Goal: Transaction & Acquisition: Purchase product/service

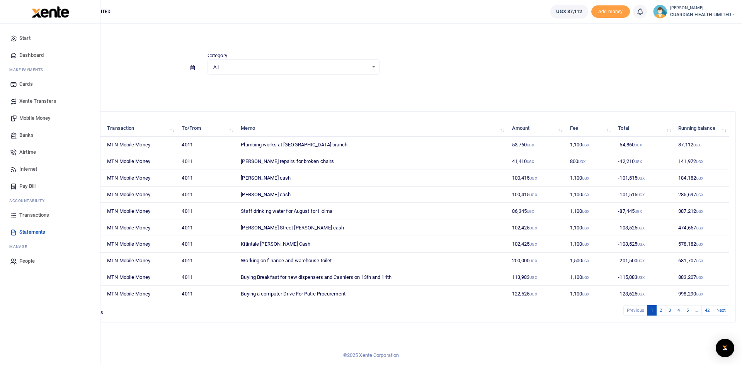
click at [28, 117] on span "Mobile Money" at bounding box center [34, 118] width 31 height 8
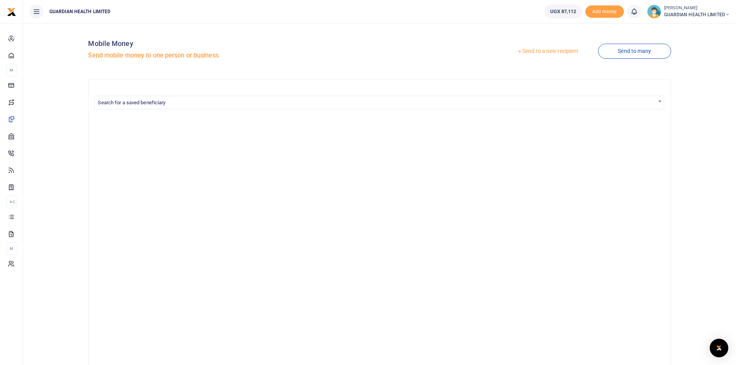
click at [540, 51] on link "Send to a new recipient" at bounding box center [547, 51] width 101 height 14
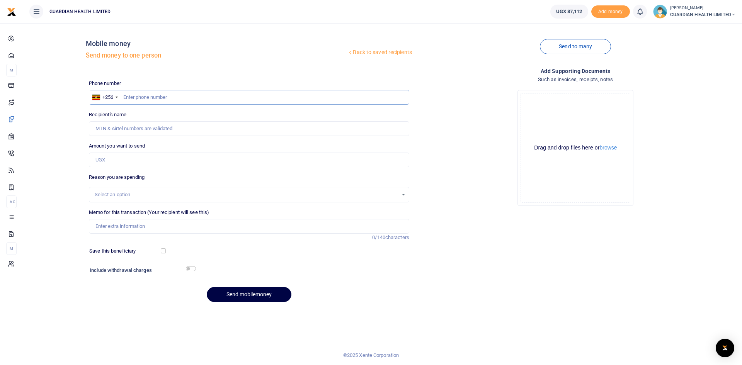
drag, startPoint x: 166, startPoint y: 97, endPoint x: 153, endPoint y: 96, distance: 13.2
click at [153, 96] on input "text" at bounding box center [249, 97] width 320 height 15
paste input ": Delivery To Your Doorstep"
type input ": Delivery To Your Doorstep"
click at [124, 224] on input "Memo for this transaction (Your recipient will see this)" at bounding box center [249, 226] width 320 height 15
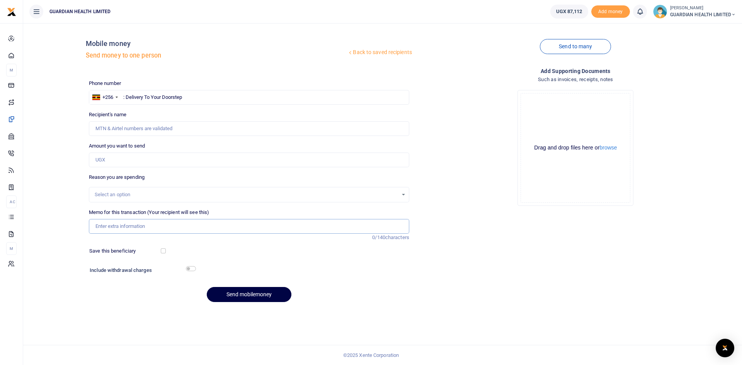
paste input ": Delivery To Your Doorstep"
click at [97, 227] on input ": Delivery To Your Doorstep" at bounding box center [249, 226] width 320 height 15
click at [153, 225] on input "Delivery To Your Doorstep" at bounding box center [249, 226] width 320 height 15
click at [264, 228] on input "Delivery To Your Doorstep delivery fees for the farewall gift for Veronica" at bounding box center [249, 226] width 320 height 15
type input "Delivery To Your Doorstep delivery fees for the farewall gift for Veronica amou…"
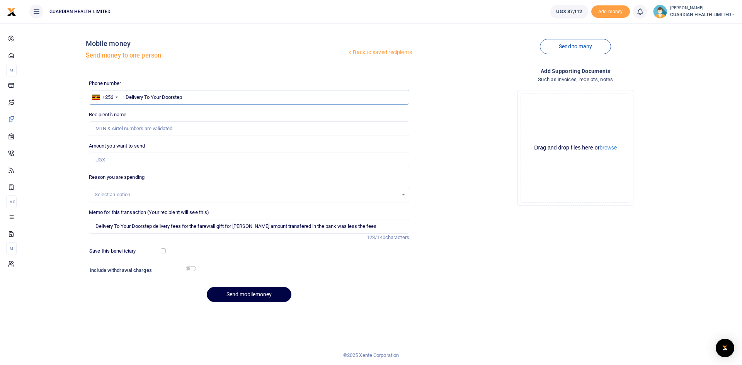
drag, startPoint x: 204, startPoint y: 96, endPoint x: 68, endPoint y: 102, distance: 136.2
click at [68, 102] on div "Back to saved recipients Mobile money Send money to one person Send to many Pho…" at bounding box center [382, 168] width 713 height 279
type input "759565486"
click at [101, 156] on input "Amount you want to send" at bounding box center [249, 160] width 320 height 15
type input "700"
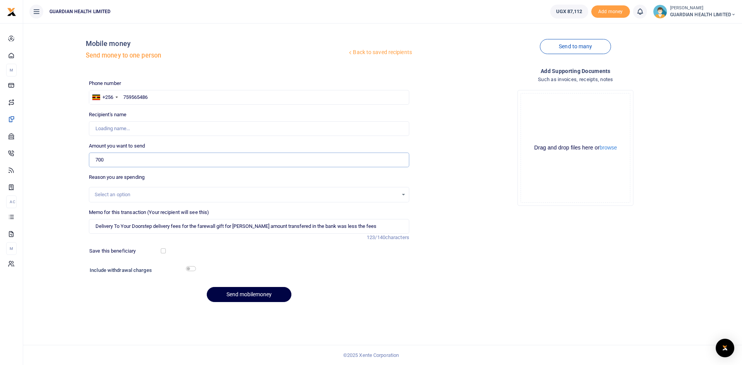
type input "Gadget Craze U Ltd"
type input "7,000"
click at [164, 250] on input "checkbox" at bounding box center [163, 251] width 5 height 5
checkbox input "true"
click at [193, 269] on input "checkbox" at bounding box center [191, 268] width 10 height 5
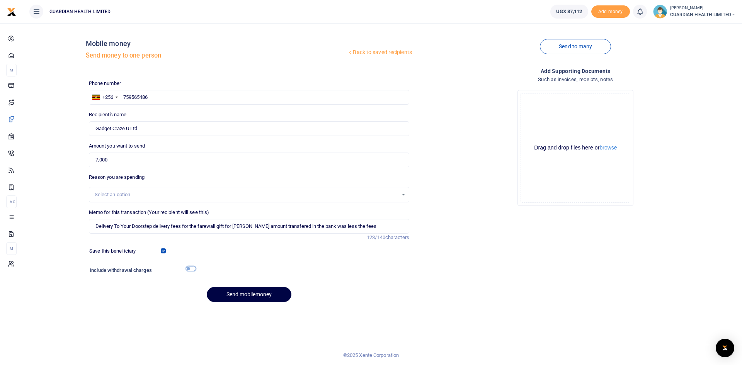
checkbox input "true"
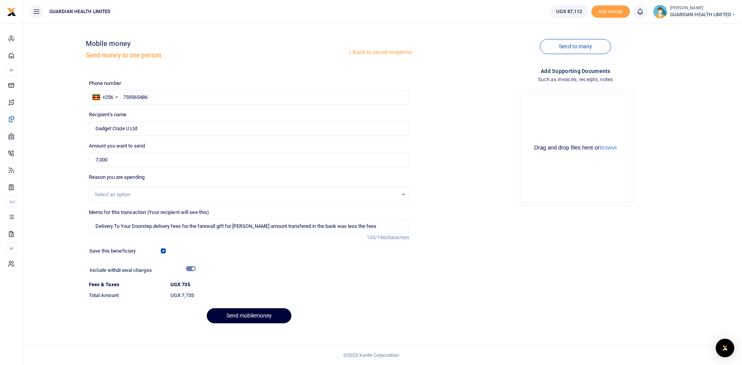
click at [234, 315] on button "Send mobilemoney" at bounding box center [249, 315] width 85 height 15
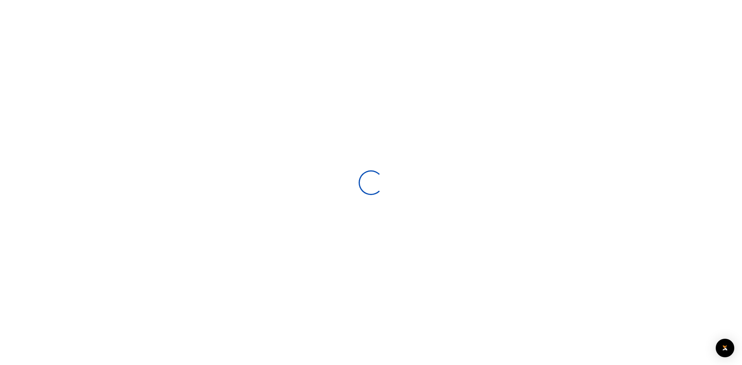
select select
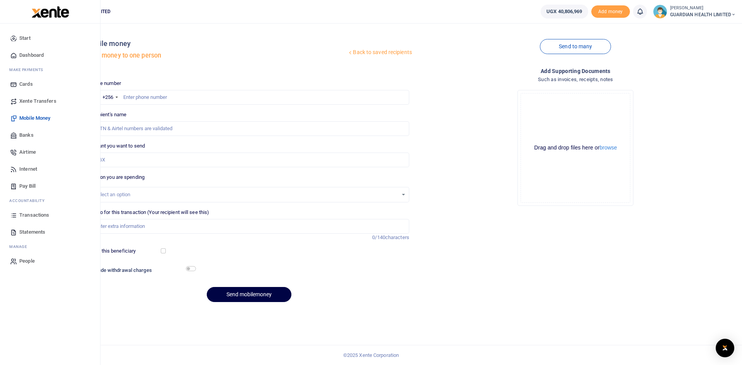
click at [30, 53] on span "Dashboard" at bounding box center [31, 55] width 24 height 8
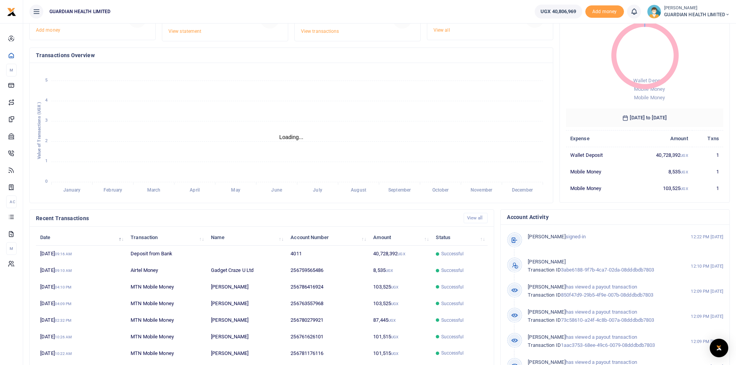
scroll to position [97, 0]
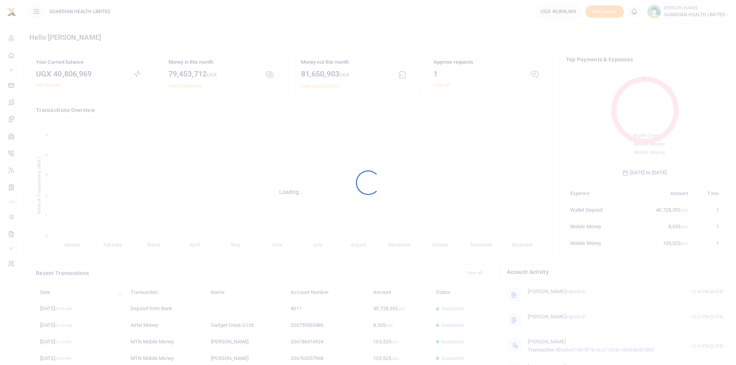
scroll to position [6, 6]
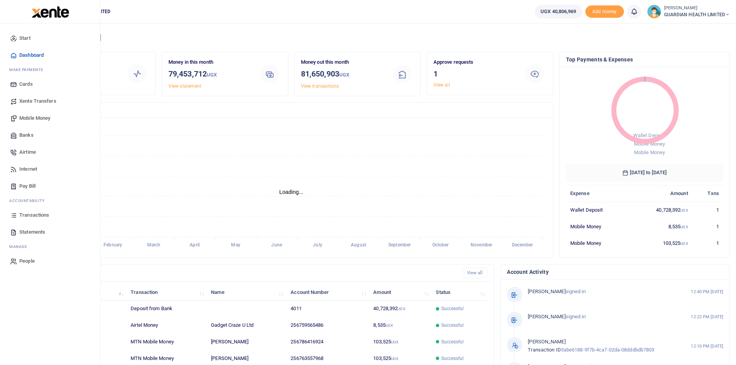
click at [50, 119] on span "Mobile Money" at bounding box center [34, 118] width 31 height 8
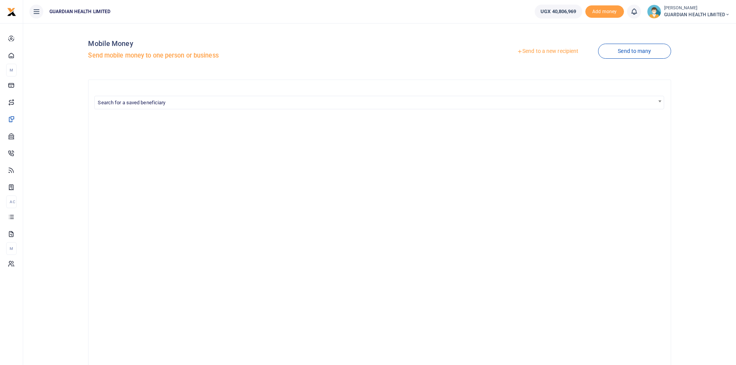
click at [547, 52] on link "Send to a new recipient" at bounding box center [547, 51] width 101 height 14
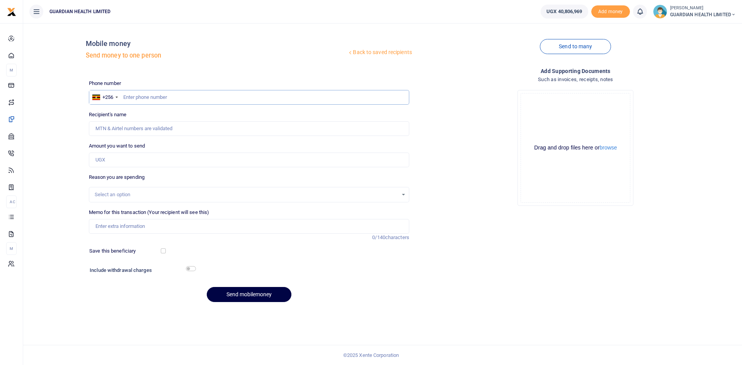
paste input "0756452037"
click at [127, 95] on input "0756452037" at bounding box center [249, 97] width 320 height 15
type input "756452037"
click at [123, 159] on input "Amount you want to send" at bounding box center [249, 160] width 320 height 15
type input "[PERSON_NAME]"
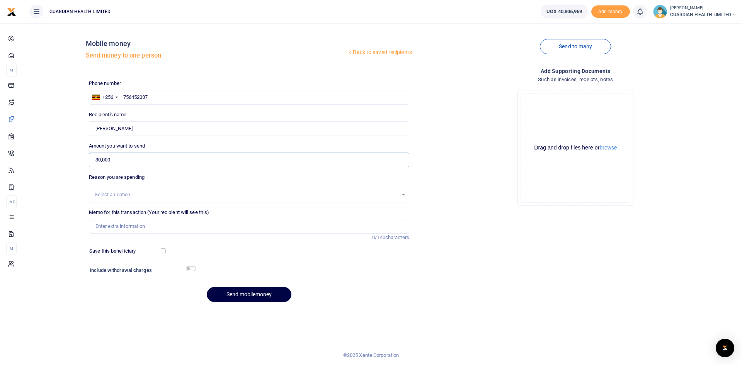
type input "30,000"
click at [121, 196] on div "Select an option" at bounding box center [246, 195] width 303 height 8
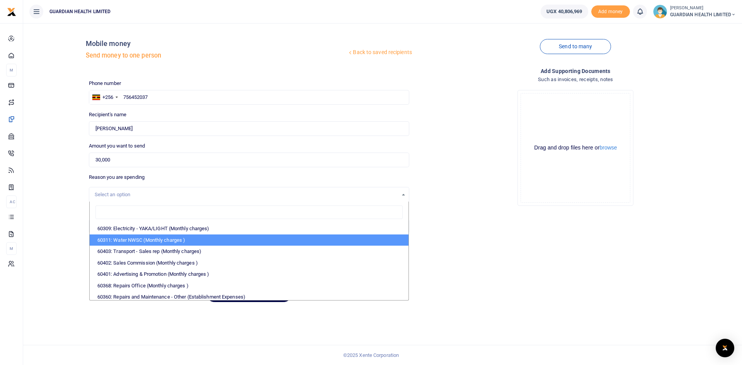
click at [485, 232] on div "Add supporting Documents Such as invoices, receipts, notes Drop your files here…" at bounding box center [575, 188] width 327 height 242
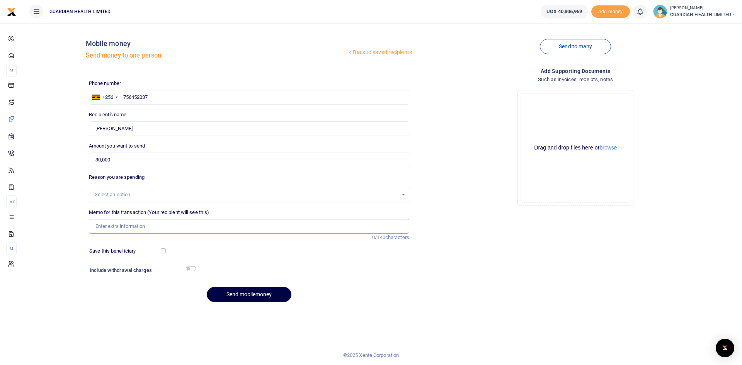
click at [119, 223] on input "Memo for this transaction (Your recipient will see this)" at bounding box center [249, 226] width 320 height 15
paste input "Making 2 new Branch Mangers Group Announcement"
paste input "Digital Marketing officers' Advert"
click at [226, 226] on input "Making 2 new Branch Mangers Group Announcement Digital Marketing officers' Adve…" at bounding box center [249, 226] width 320 height 15
click at [275, 227] on input "Making 2 new Branch Mangers Group Announcement Digital Marketing officers' Adve…" at bounding box center [249, 226] width 320 height 15
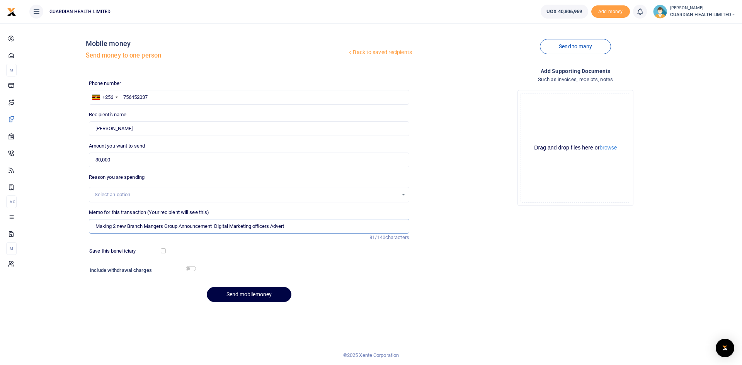
type input "Making 2 new Branch Mangers Group Announcement Digital Marketing officers Advert"
click at [108, 191] on div "Select an option" at bounding box center [246, 195] width 303 height 8
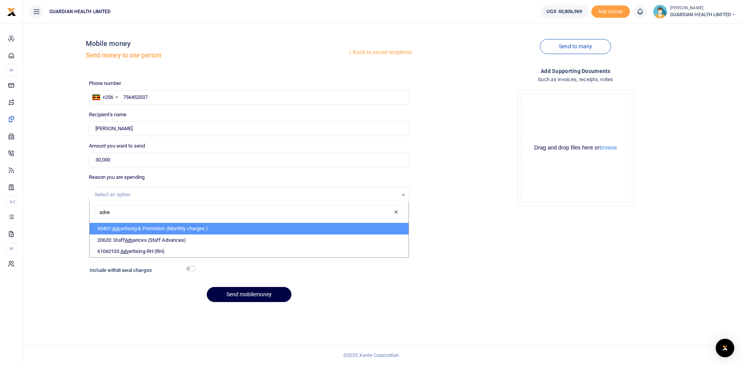
type input "adver"
click at [145, 230] on li "60401: Adver tising & Promotion (Monthly charges )" at bounding box center [249, 229] width 319 height 12
select select "5384"
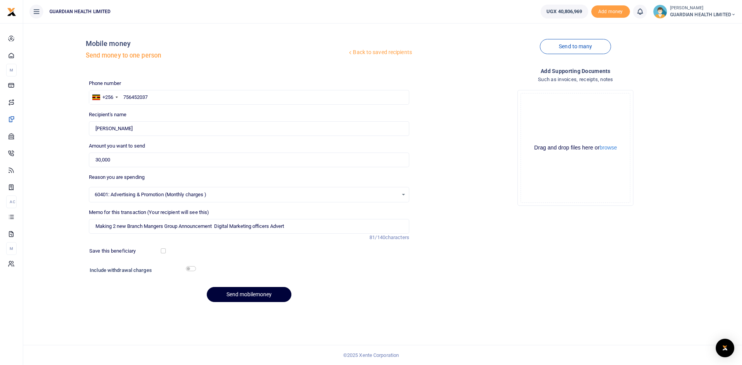
click at [235, 291] on button "Send mobilemoney" at bounding box center [249, 294] width 85 height 15
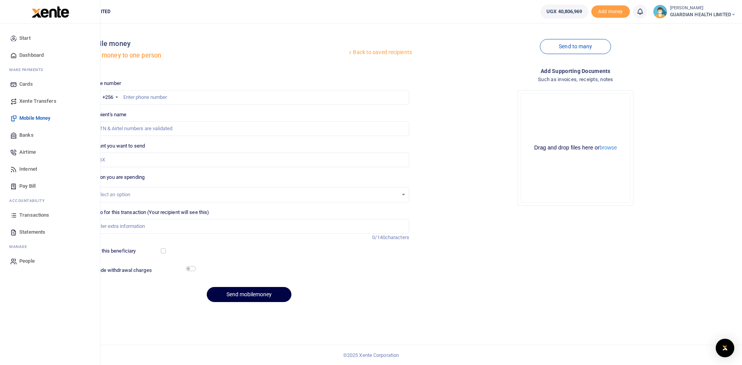
click at [34, 182] on link "Pay Bill" at bounding box center [50, 186] width 88 height 17
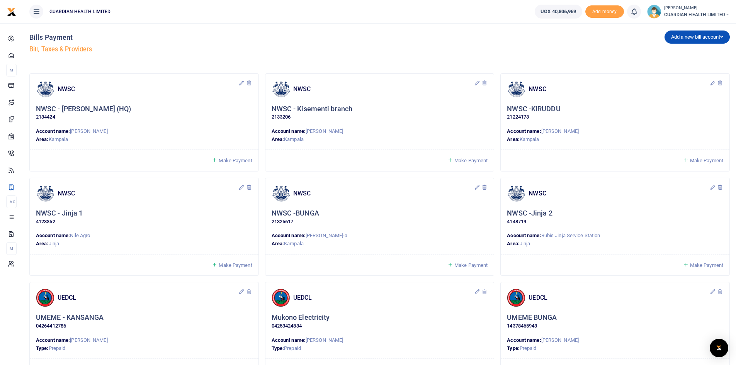
click at [232, 162] on span "Make Payment" at bounding box center [235, 161] width 33 height 6
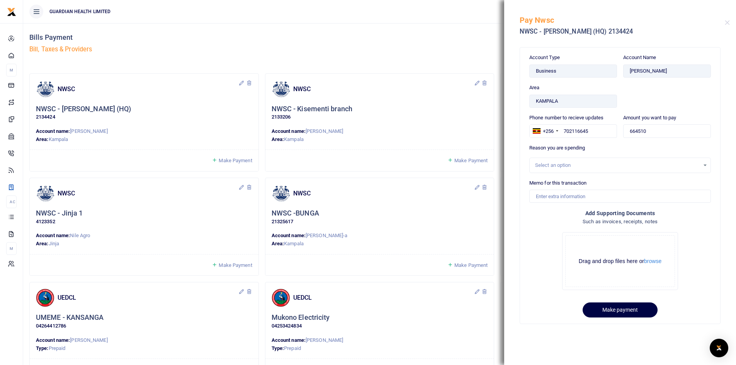
click at [609, 167] on div "Select an option" at bounding box center [617, 166] width 165 height 8
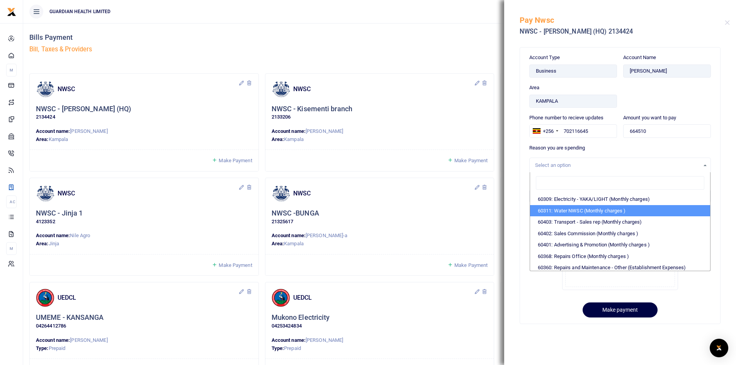
click at [575, 209] on li "60311: Water NWSC (Monthly charges )" at bounding box center [620, 211] width 180 height 12
select select "5375"
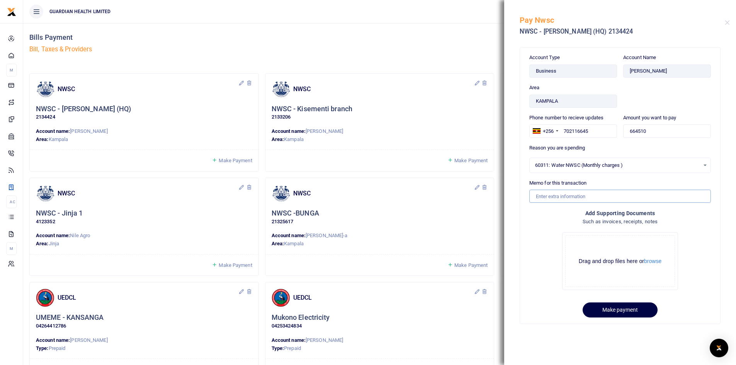
click at [563, 193] on input "Memo for this transaction" at bounding box center [621, 196] width 182 height 13
type input "HQ NWSC for August"
click at [606, 307] on button "Make payment" at bounding box center [620, 310] width 75 height 15
click at [467, 36] on div "Add a new bill account UEDCL NWSC URA KCCA" at bounding box center [557, 45] width 354 height 44
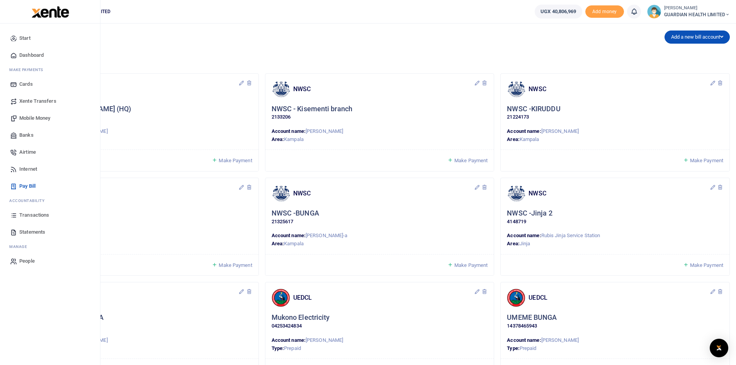
click at [52, 118] on link "Mobile Money" at bounding box center [50, 118] width 88 height 17
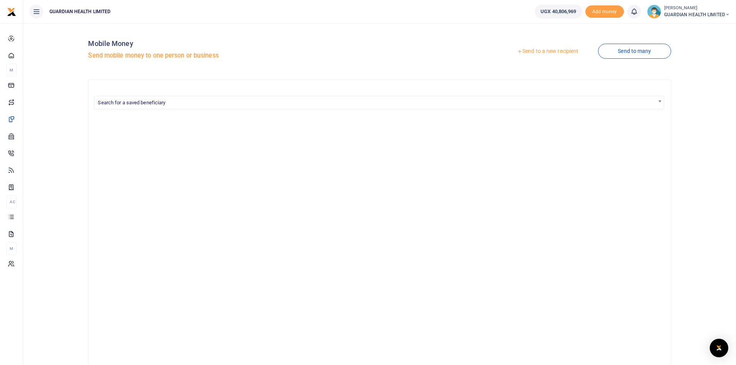
click at [559, 51] on link "Send to a new recipient" at bounding box center [547, 51] width 101 height 14
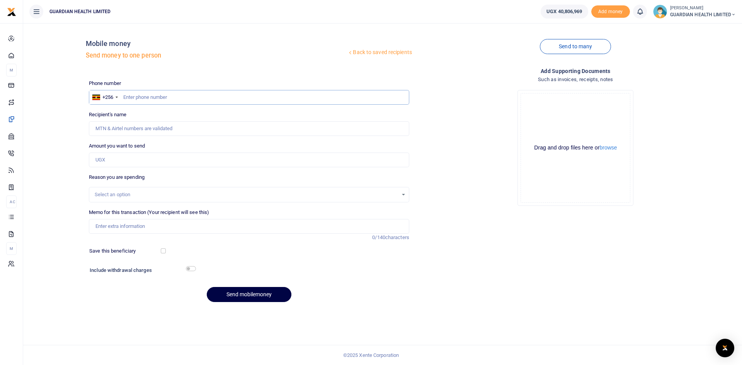
click at [172, 97] on input "text" at bounding box center [249, 97] width 320 height 15
type input "777802933"
type input "Rosemary Rukundo"
drag, startPoint x: 170, startPoint y: 158, endPoint x: 170, endPoint y: 154, distance: 3.9
click at [170, 155] on input "Amount you want to send" at bounding box center [249, 160] width 320 height 15
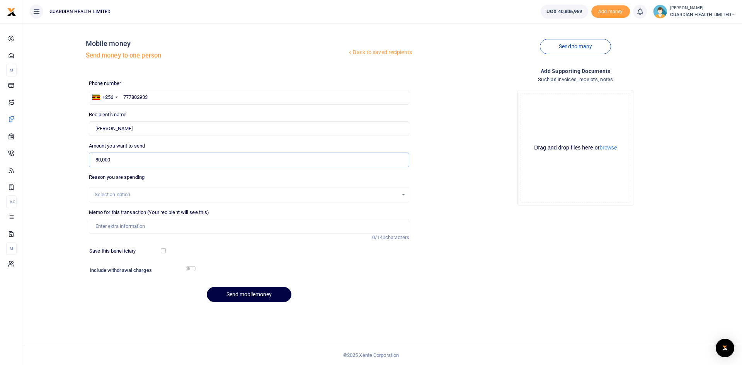
type input "80,000"
click at [149, 196] on div "Select an option" at bounding box center [246, 195] width 303 height 8
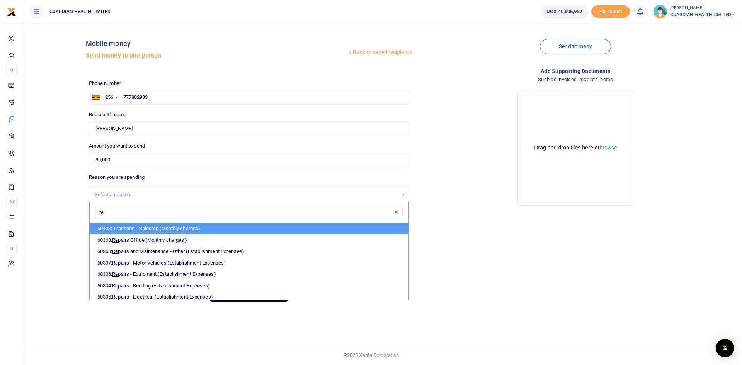
type input "rep"
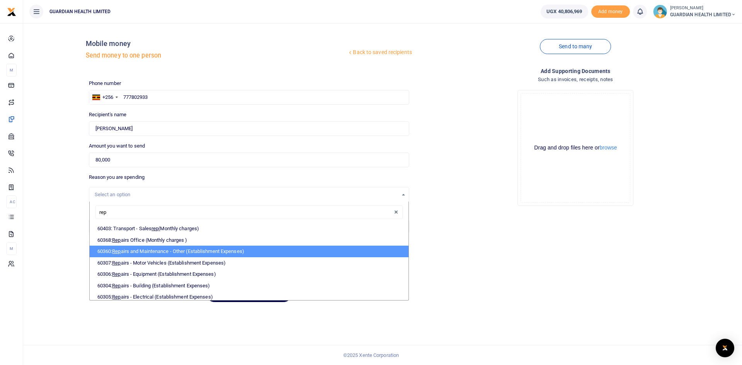
click at [171, 252] on li "60360: Rep airs and Maintenance - Other (Establishment Expenses)" at bounding box center [249, 252] width 319 height 12
select select "5386"
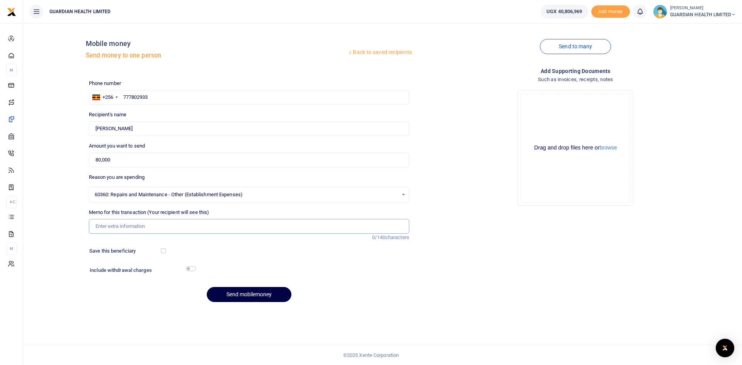
paste input "Request for funds for a tap replacement in Mbarara 1  John Bakusaggira ​ Ruth …"
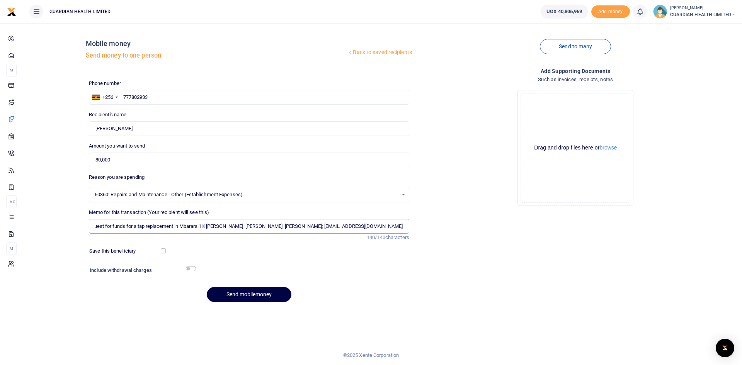
scroll to position [0, 14]
drag, startPoint x: 197, startPoint y: 226, endPoint x: 414, endPoint y: 232, distance: 216.5
click at [414, 232] on div "Phone number +256 Uganda +256 777802933 Phone is required. Recipient's name Fou…" at bounding box center [412, 194] width 653 height 229
type input "Request for funds for a tap replacement in Mbarara 1"
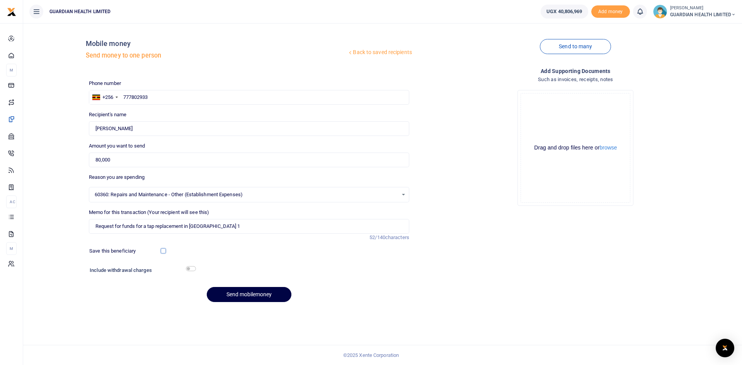
drag, startPoint x: 163, startPoint y: 250, endPoint x: 170, endPoint y: 257, distance: 9.3
click at [163, 250] on input "checkbox" at bounding box center [163, 251] width 5 height 5
checkbox input "true"
click at [193, 269] on input "checkbox" at bounding box center [191, 268] width 10 height 5
checkbox input "true"
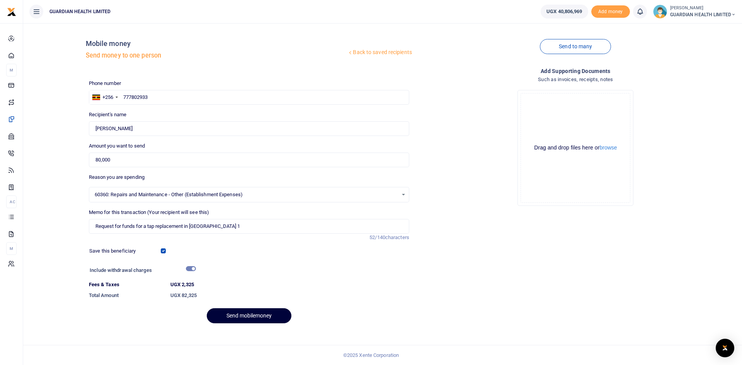
drag, startPoint x: 251, startPoint y: 313, endPoint x: 258, endPoint y: 307, distance: 9.1
click at [254, 312] on button "Send mobilemoney" at bounding box center [249, 315] width 85 height 15
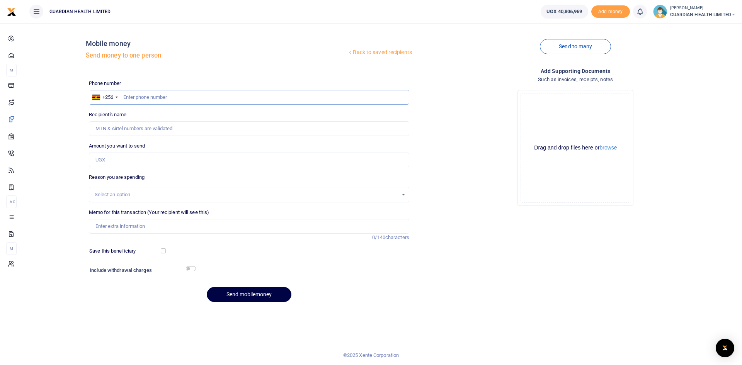
paste input "0762011263"
click at [126, 97] on input "0762011263" at bounding box center [249, 97] width 320 height 15
type input "762011263"
click at [119, 164] on input "Amount you want to send" at bounding box center [249, 160] width 320 height 15
type input "[PERSON_NAME]"
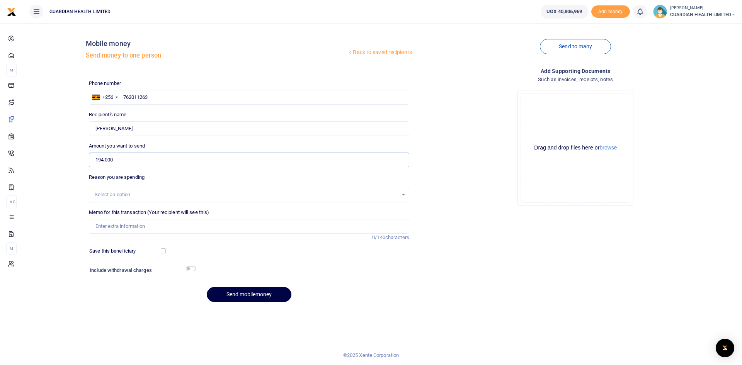
type input "194,000"
click at [125, 224] on input "Memo for this transaction (Your recipient will see this)" at bounding box center [249, 226] width 320 height 15
type input "M"
type input "[PERSON_NAME] cash"
click at [162, 250] on input "checkbox" at bounding box center [163, 251] width 5 height 5
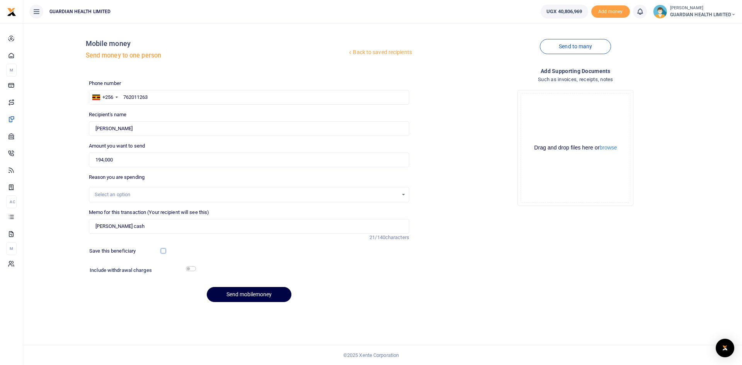
checkbox input "true"
click at [191, 268] on input "checkbox" at bounding box center [191, 268] width 10 height 5
checkbox input "true"
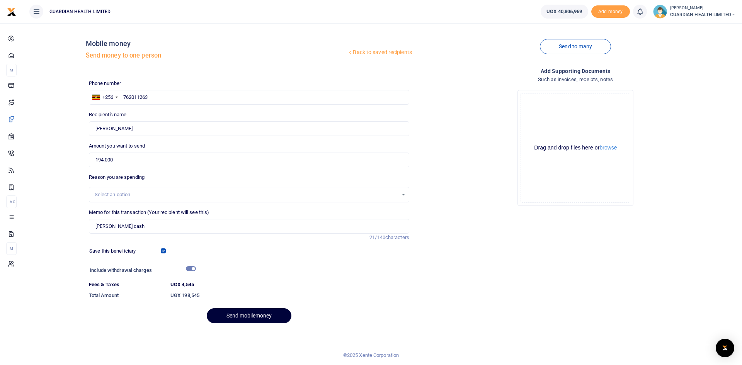
click at [254, 315] on button "Send mobilemoney" at bounding box center [249, 315] width 85 height 15
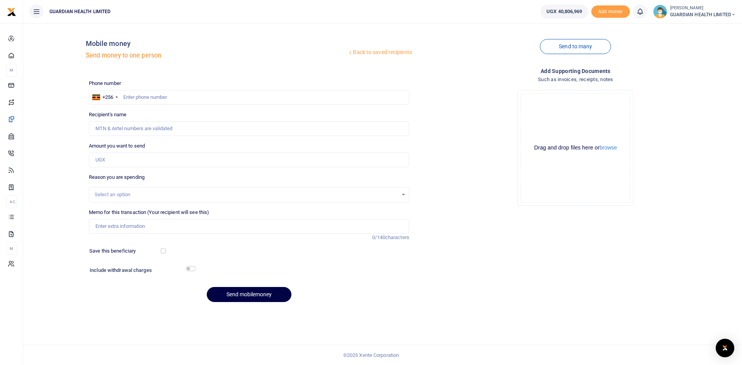
click at [210, 94] on div at bounding box center [371, 182] width 742 height 365
click at [211, 95] on input "text" at bounding box center [249, 97] width 320 height 15
click at [150, 98] on input "text" at bounding box center [249, 97] width 320 height 15
type input "702439405"
type input "David Okoth"
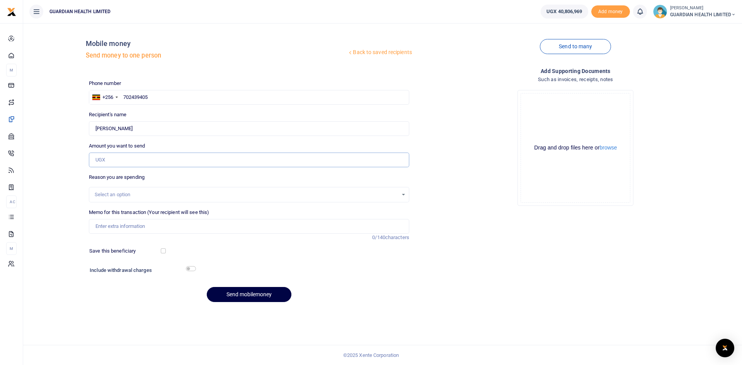
drag, startPoint x: 136, startPoint y: 160, endPoint x: 138, endPoint y: 166, distance: 6.8
click at [136, 160] on input "Amount you want to send" at bounding box center [249, 160] width 320 height 15
click at [108, 224] on input "Memo for this transaction (Your recipient will see this)" at bounding box center [249, 226] width 320 height 15
paste input "Condolences for Mayimuna Nakitto"
type input "Condolences for Mayimuna Nakitto"
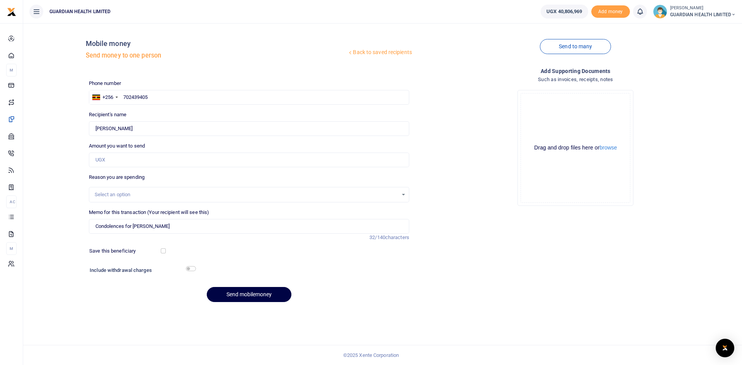
click at [119, 196] on div "Select an option" at bounding box center [246, 195] width 303 height 8
type input "staff we"
drag, startPoint x: 131, startPoint y: 214, endPoint x: 85, endPoint y: 214, distance: 46.8
click at [85, 214] on div "Back to saved recipients Mobile money Send money to one person Send to many Pho…" at bounding box center [382, 168] width 713 height 279
click at [123, 159] on input "Amount you want to send" at bounding box center [249, 160] width 320 height 15
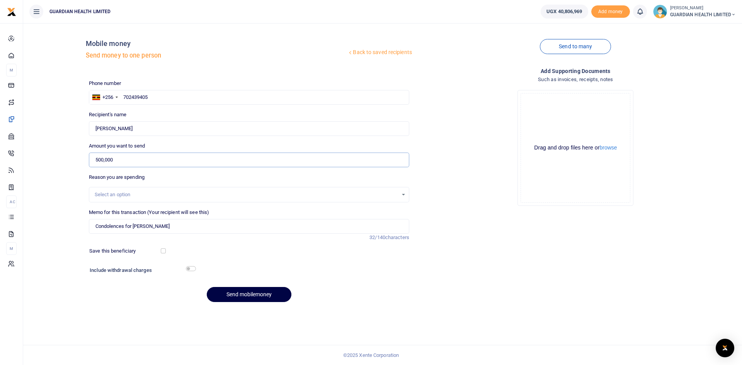
type input "500,000"
click at [162, 251] on input "checkbox" at bounding box center [163, 251] width 5 height 5
checkbox input "true"
click at [191, 269] on input "checkbox" at bounding box center [191, 268] width 10 height 5
checkbox input "true"
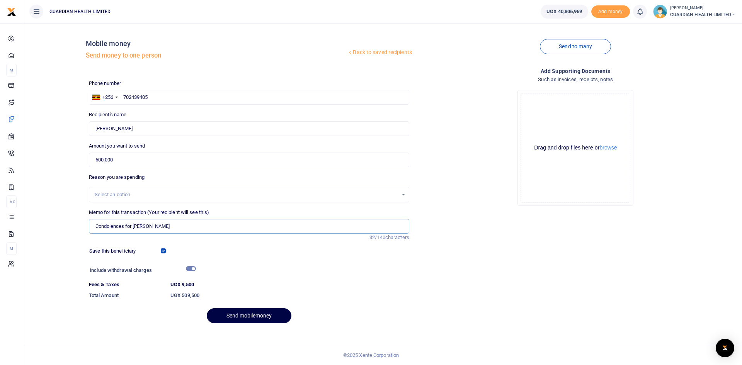
click at [192, 227] on input "Condolences for Mayimuna Nakitto" at bounding box center [249, 226] width 320 height 15
click at [175, 228] on input "Condolences for Mayimuna Nakitto who lost a child" at bounding box center [249, 226] width 320 height 15
click at [199, 228] on input "Condolences for Mayimuna Nakitto a mukono dispenser who lost a child" at bounding box center [249, 226] width 320 height 15
type input "Condolences for Mayimuna Nakitto a mukono dispenser who lost a child"
click at [241, 313] on button "Send mobilemoney" at bounding box center [249, 315] width 85 height 15
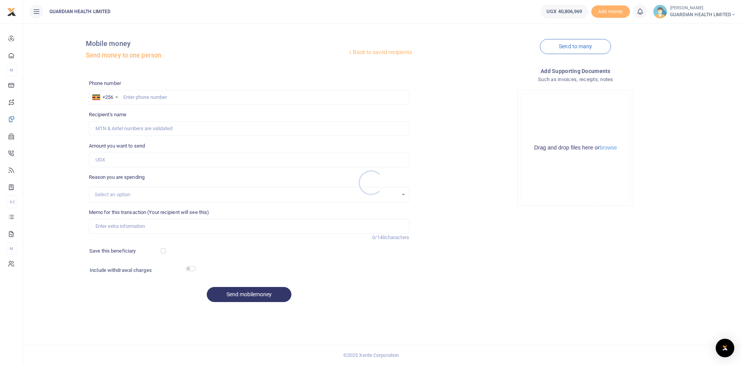
click at [154, 97] on div at bounding box center [371, 182] width 742 height 365
click at [141, 93] on input "text" at bounding box center [249, 97] width 320 height 15
type input "777802933"
click at [120, 163] on input "Amount you want to send" at bounding box center [249, 160] width 320 height 15
type input "[PERSON_NAME]"
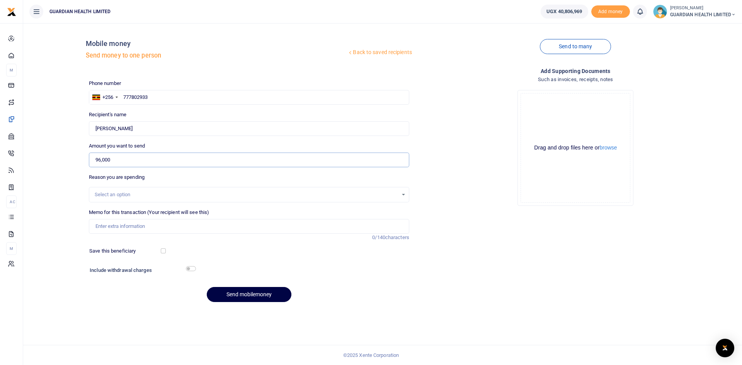
type input "96,000"
click at [109, 225] on input "Memo for this transaction (Your recipient will see this)" at bounding box center [249, 226] width 320 height 15
type input "Mbarara 2 [PERSON_NAME] cash"
click at [162, 250] on input "checkbox" at bounding box center [163, 251] width 5 height 5
checkbox input "true"
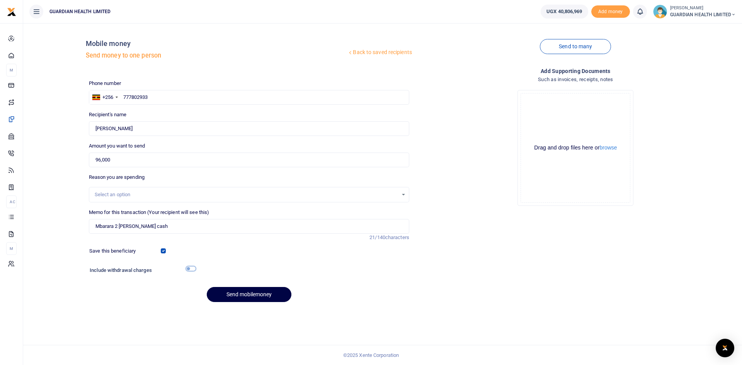
click at [193, 269] on input "checkbox" at bounding box center [191, 268] width 10 height 5
checkbox input "true"
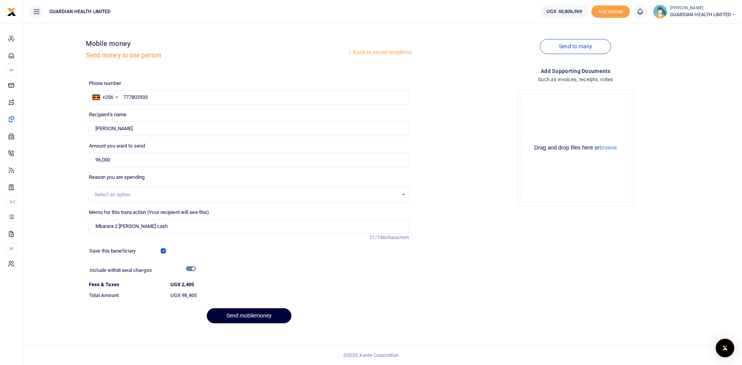
click at [258, 312] on button "Send mobilemoney" at bounding box center [249, 315] width 85 height 15
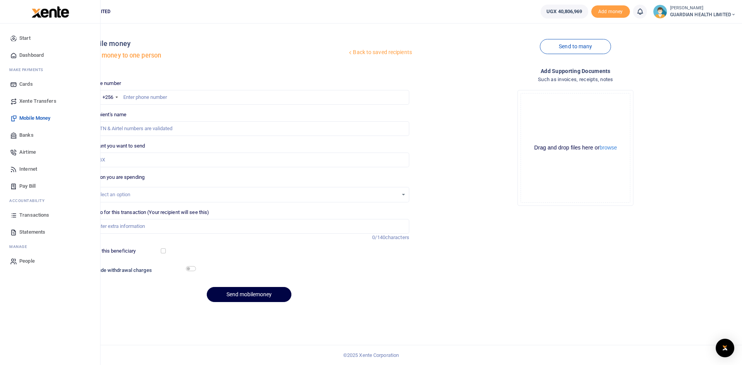
click at [39, 55] on span "Dashboard" at bounding box center [31, 55] width 24 height 8
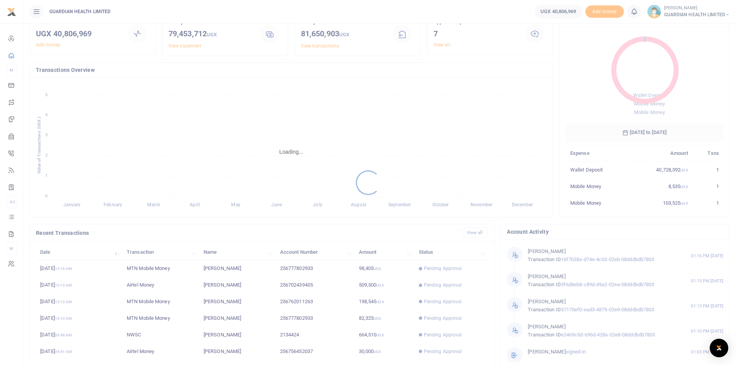
scroll to position [97, 0]
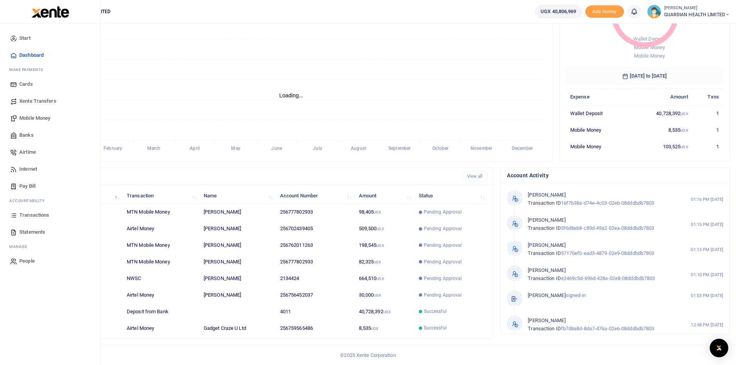
click at [41, 214] on span "Transactions" at bounding box center [34, 215] width 30 height 8
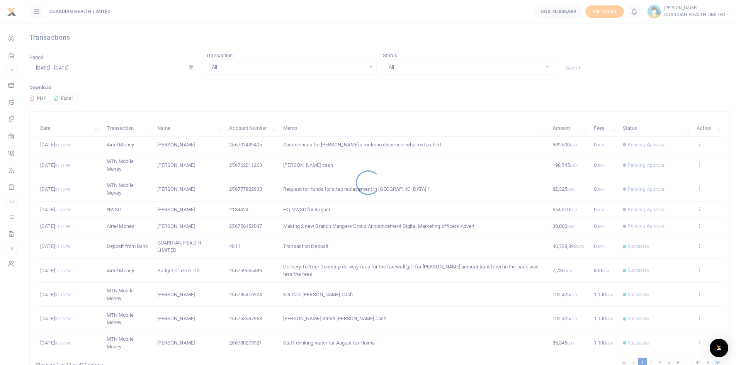
scroll to position [51, 0]
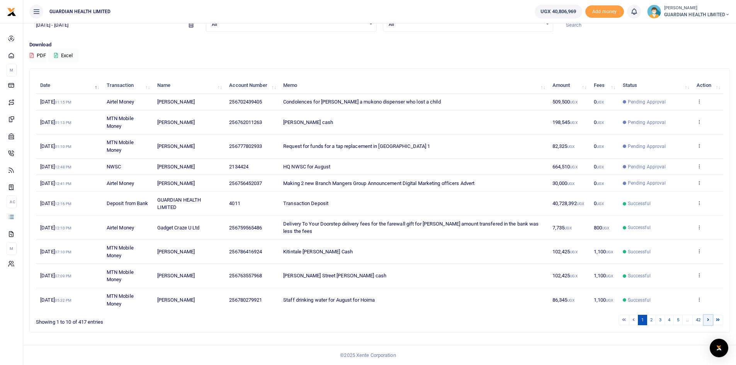
click at [707, 319] on link at bounding box center [708, 320] width 9 height 10
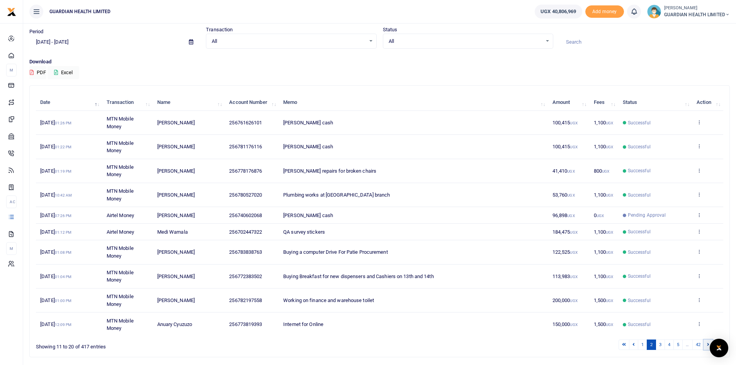
scroll to position [0, 0]
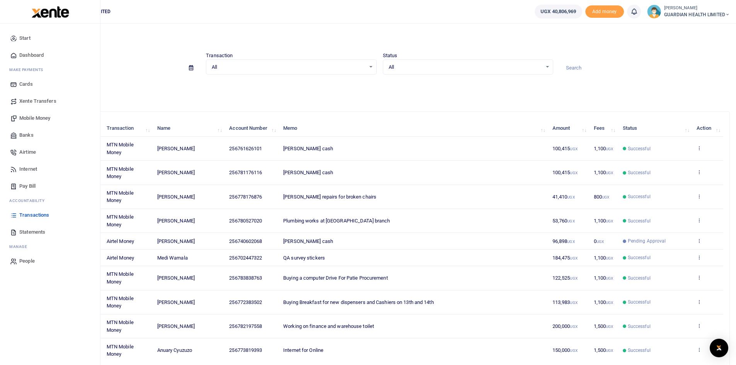
click at [36, 117] on span "Mobile Money" at bounding box center [34, 118] width 31 height 8
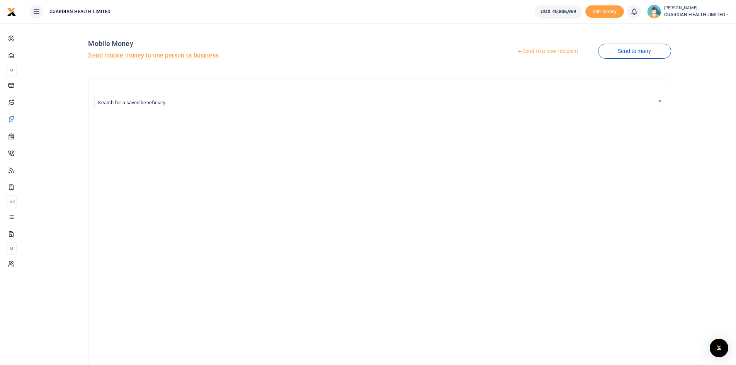
click at [552, 50] on div at bounding box center [368, 182] width 736 height 365
click at [552, 50] on link "Send to a new recipient" at bounding box center [547, 51] width 101 height 14
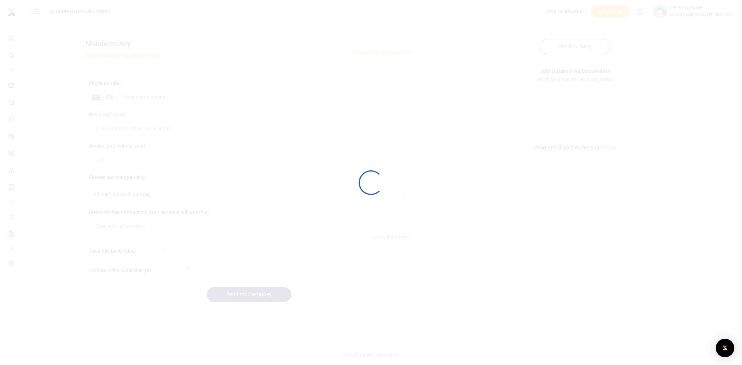
select select
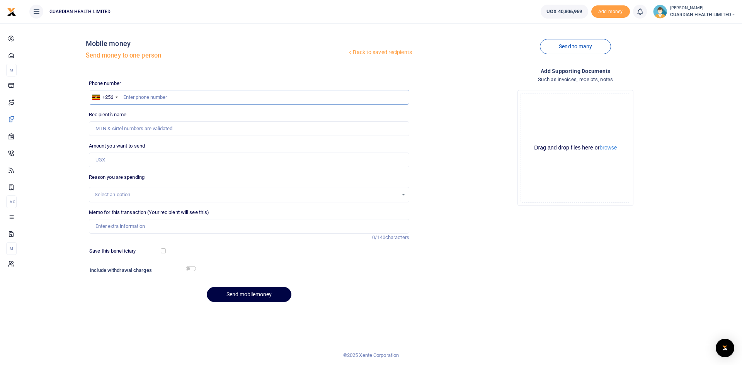
paste input "0757973749"
click at [126, 95] on input "0757973749" at bounding box center [249, 97] width 320 height 15
type input "757973749"
click at [124, 158] on input "Amount you want to send" at bounding box center [249, 160] width 320 height 15
type input "94,000"
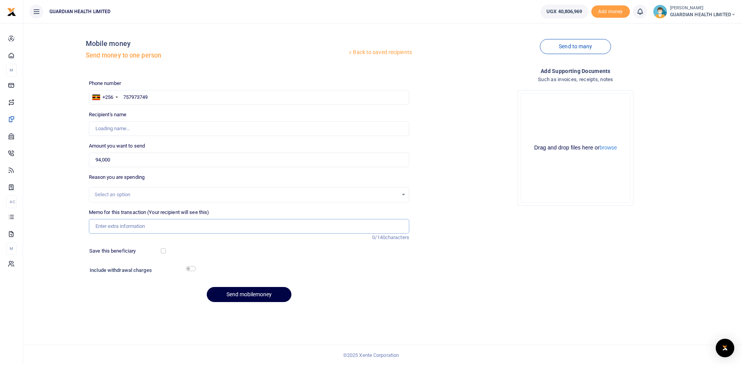
click at [116, 228] on input "Memo for this transaction (Your recipient will see this)" at bounding box center [249, 226] width 320 height 15
type input "Vasta Ampumuza"
click at [118, 228] on input "Mbarara 2 Petty cash" at bounding box center [249, 226] width 320 height 15
type input "Mbarara 1 Petty cash"
click at [165, 252] on input "checkbox" at bounding box center [163, 251] width 5 height 5
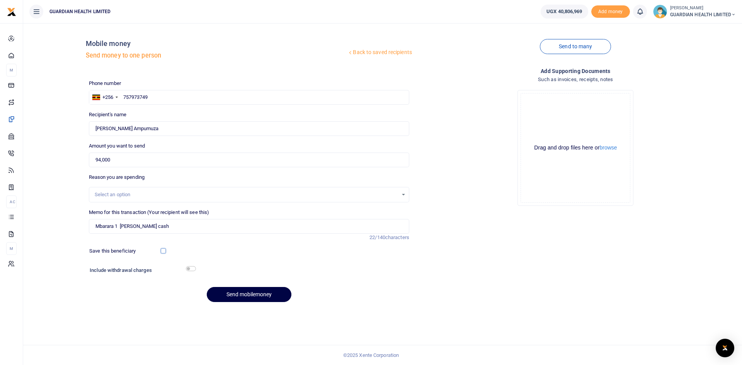
checkbox input "true"
click at [192, 269] on input "checkbox" at bounding box center [191, 268] width 10 height 5
checkbox input "true"
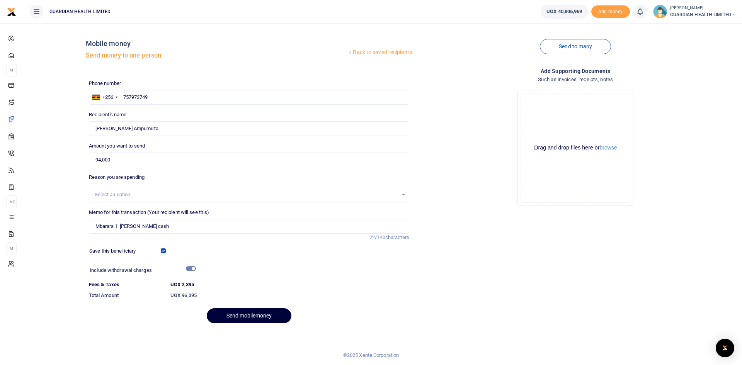
click at [230, 317] on button "Send mobilemoney" at bounding box center [249, 315] width 85 height 15
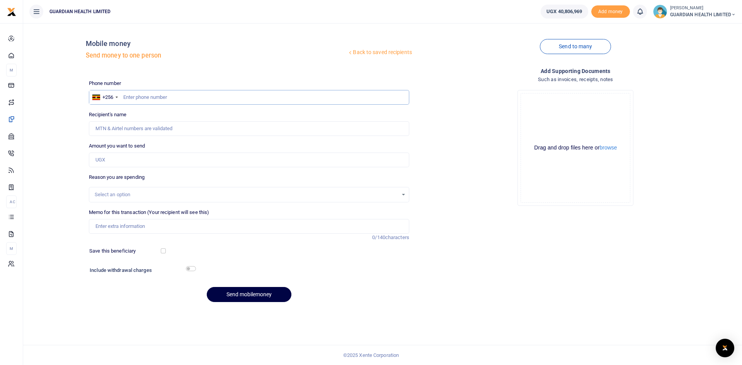
paste input "0778176876"
click at [126, 95] on input "0778176876" at bounding box center [249, 97] width 320 height 15
type input "778176876"
click at [123, 156] on input "Amount you want to send" at bounding box center [249, 160] width 320 height 15
type input "[PERSON_NAME]"
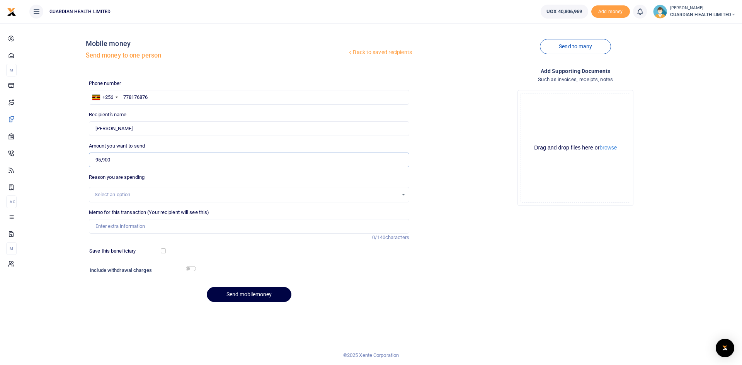
type input "95,900"
click at [115, 228] on input "Memo for this transaction (Your recipient will see this)" at bounding box center [249, 226] width 320 height 15
type input "[PERSON_NAME] cash"
click at [163, 252] on input "checkbox" at bounding box center [163, 251] width 5 height 5
checkbox input "true"
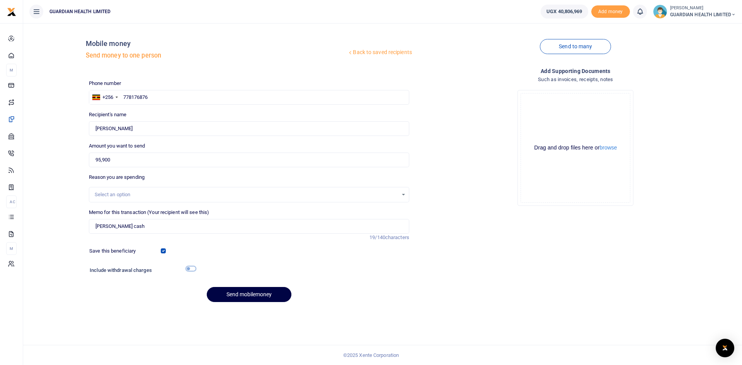
click at [189, 269] on input "checkbox" at bounding box center [191, 268] width 10 height 5
checkbox input "true"
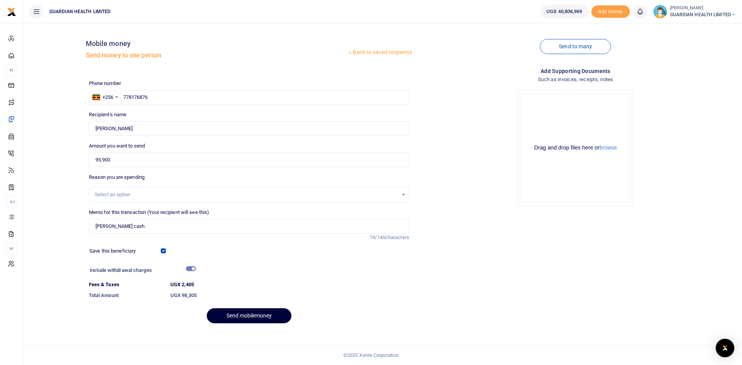
click at [240, 313] on button "Send mobilemoney" at bounding box center [249, 315] width 85 height 15
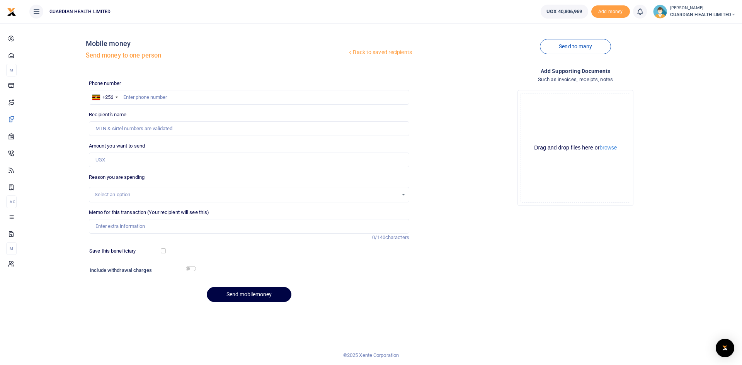
click at [158, 105] on div "Phone number +256 Uganda +256 Phone is required. Recipient's name Name is requi…" at bounding box center [249, 194] width 327 height 229
click at [156, 99] on input "text" at bounding box center [249, 97] width 320 height 15
type input "773118075"
click at [134, 158] on input "Amount you want to send" at bounding box center [249, 160] width 320 height 15
type input "Lorna Mayende"
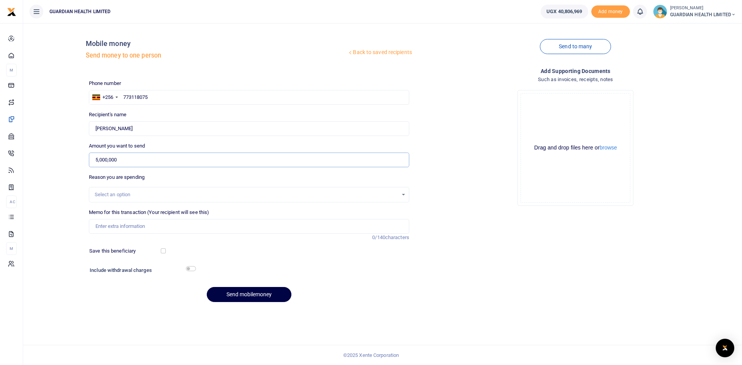
type input "5,000,000"
click at [135, 193] on div "Select an option" at bounding box center [246, 195] width 303 height 8
type input "tr"
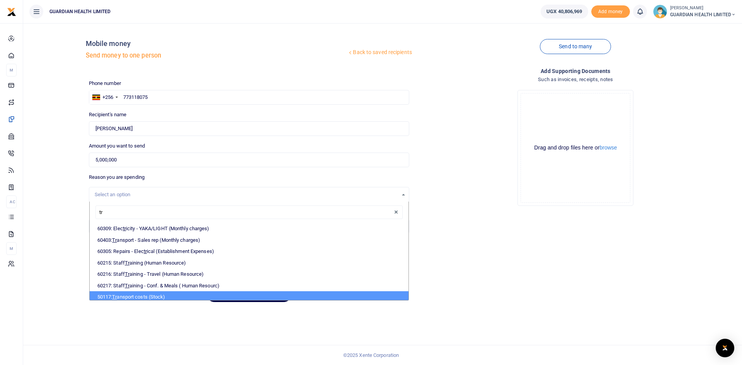
click at [152, 297] on li "50117: Tr ansport costs (Stock)" at bounding box center [249, 297] width 319 height 12
select select "5403"
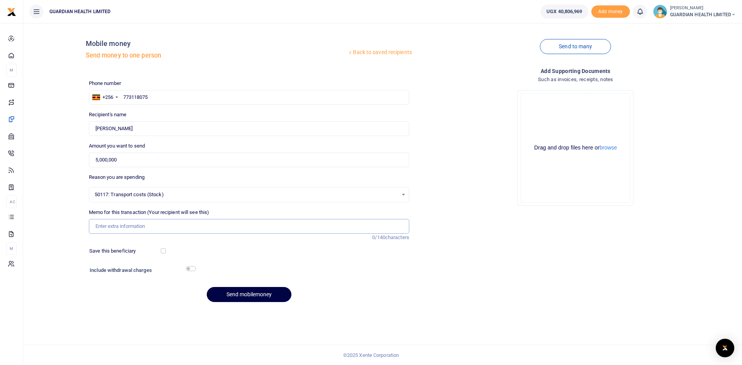
click at [127, 228] on input "Memo for this transaction (Your recipient will see this)" at bounding box center [249, 226] width 320 height 15
paste input "0778176876"
drag, startPoint x: 201, startPoint y: 227, endPoint x: 240, endPoint y: 228, distance: 38.7
click at [240, 228] on input "Transport for Nairobi stock part deposit on the 0778176876" at bounding box center [249, 226] width 320 height 15
paste input "13,808,652"
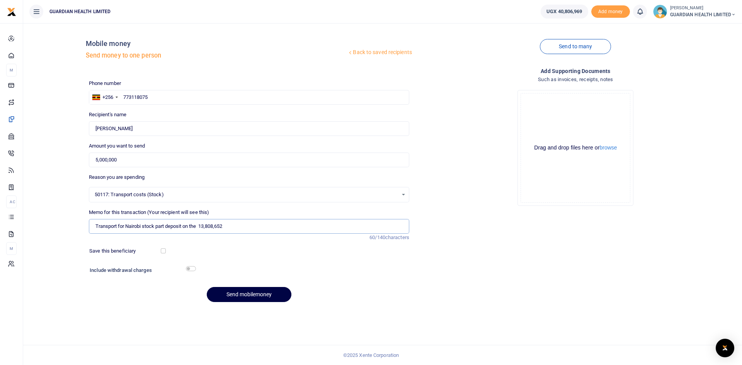
click at [244, 225] on input "Transport for Nairobi stock part deposit on the 13,808,652" at bounding box center [249, 226] width 320 height 15
click at [217, 228] on input "Transport for Nairobi stock part deposit on the 13,808,652" at bounding box center [249, 226] width 320 height 15
click at [208, 227] on input "Transport for Nairobi stock part deposit on the 13,808652" at bounding box center [249, 226] width 320 height 15
click at [237, 231] on input "Transport for Nairobi stock part deposit on the 13808652" at bounding box center [249, 226] width 320 height 15
type input "Transport for Nairobi stock part deposit on the 13808652"
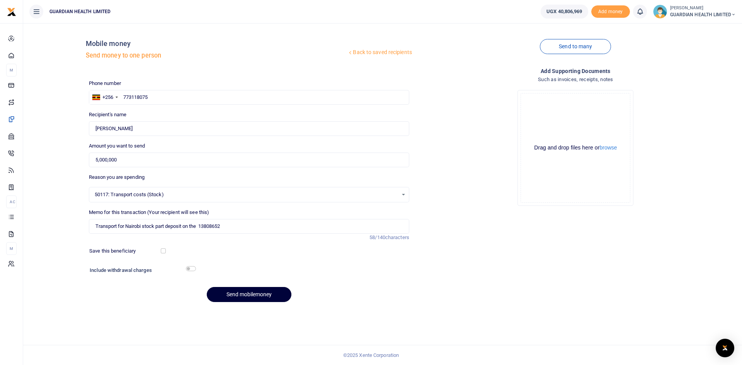
click at [237, 290] on button "Send mobilemoney" at bounding box center [249, 294] width 85 height 15
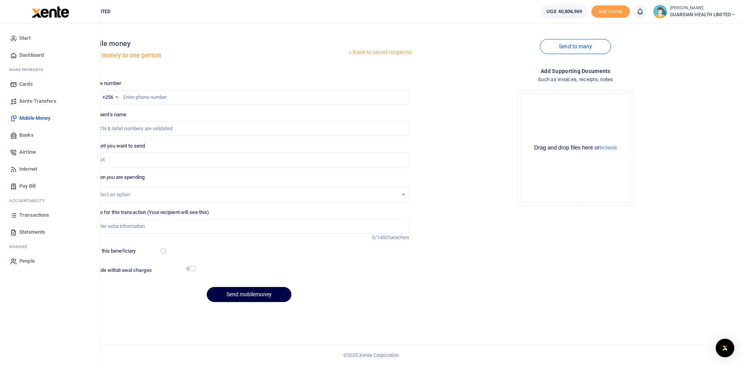
click at [36, 216] on span "Transactions" at bounding box center [34, 215] width 30 height 8
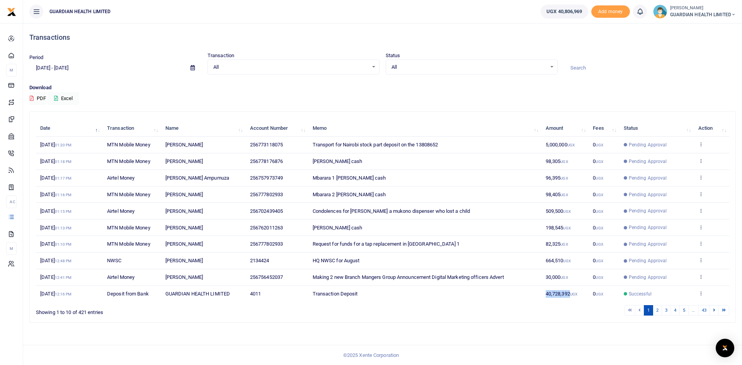
drag, startPoint x: 570, startPoint y: 293, endPoint x: 544, endPoint y: 292, distance: 26.3
click at [544, 292] on td "40,728,392 UGX" at bounding box center [566, 294] width 48 height 16
copy span "40,728,392"
click at [715, 311] on icon at bounding box center [714, 310] width 2 height 4
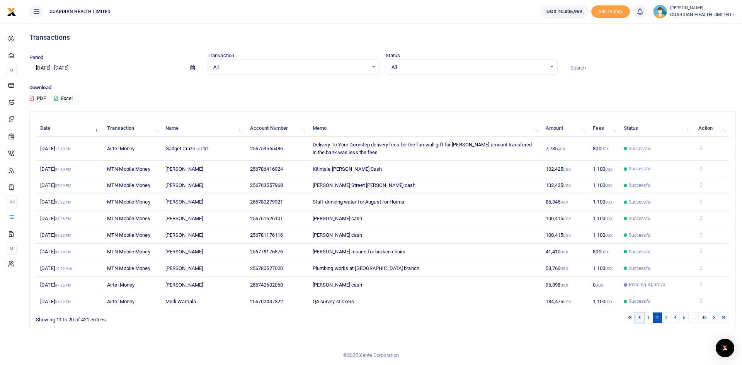
click at [641, 319] on link at bounding box center [639, 318] width 9 height 10
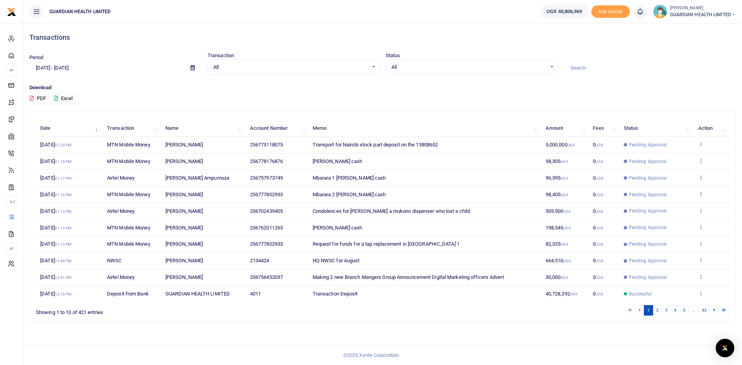
click at [700, 293] on icon at bounding box center [700, 293] width 5 height 5
click at [657, 308] on link "View details" at bounding box center [672, 306] width 61 height 11
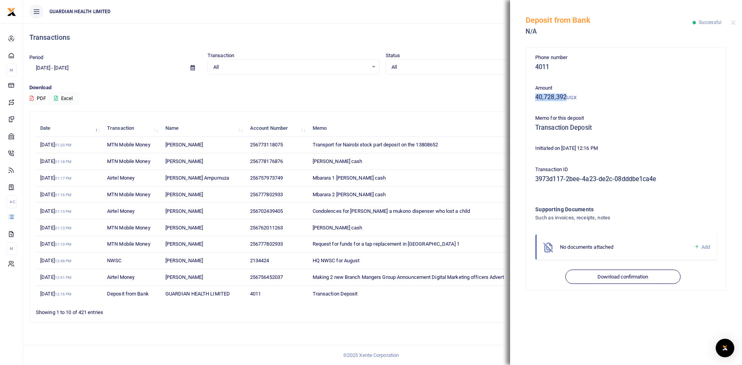
drag, startPoint x: 567, startPoint y: 96, endPoint x: 526, endPoint y: 95, distance: 41.0
click at [526, 95] on div "Phone number 4011 Amount 40,728,392 UGX Memo for this deposit Transaction Depos…" at bounding box center [626, 169] width 200 height 243
click at [730, 22] on div "Deposit from Bank N/A Successful" at bounding box center [626, 21] width 232 height 43
click at [732, 22] on button "Close" at bounding box center [733, 22] width 5 height 5
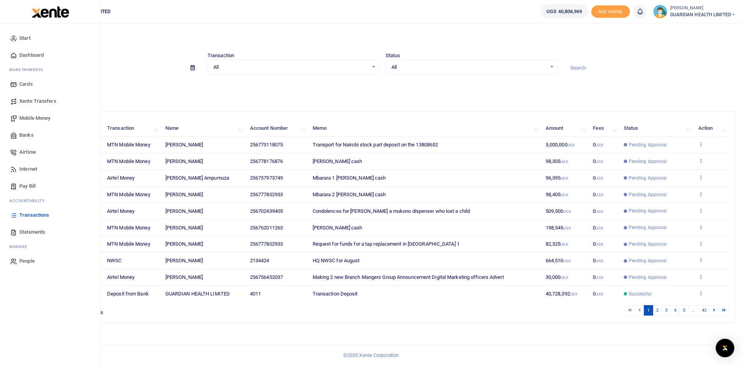
click at [30, 118] on span "Mobile Money" at bounding box center [34, 118] width 31 height 8
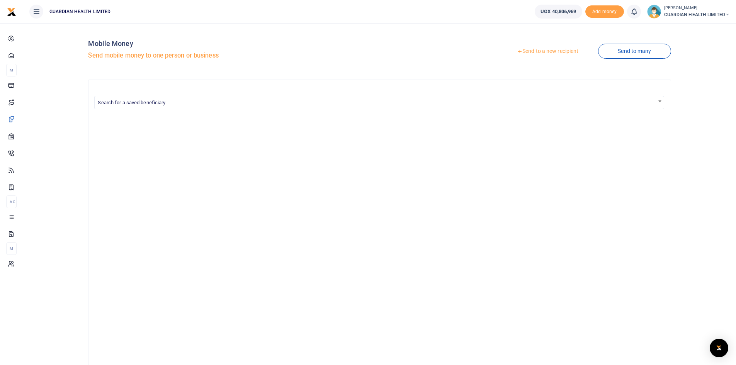
click at [527, 53] on link "Send to a new recipient" at bounding box center [547, 51] width 101 height 14
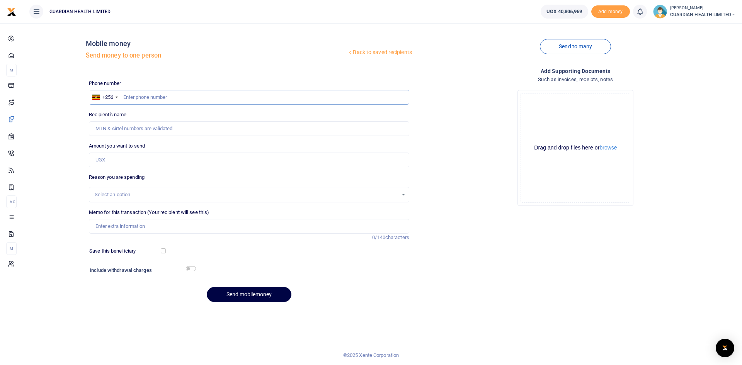
paste input "0761626101"
click at [126, 97] on input "0761626101" at bounding box center [249, 97] width 320 height 15
type input "761626101"
type input "[PERSON_NAME]"
type input "761626101"
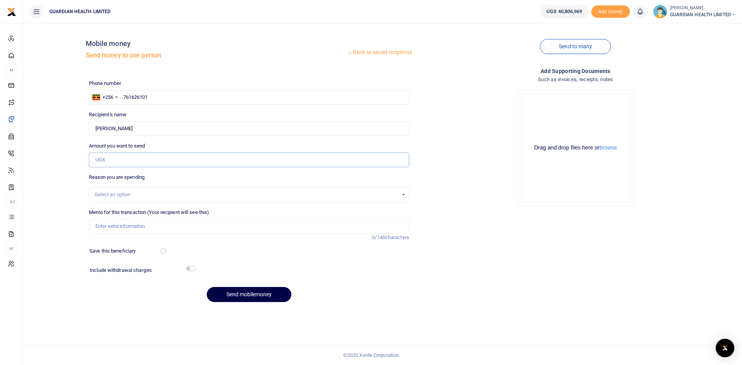
drag, startPoint x: 111, startPoint y: 155, endPoint x: 132, endPoint y: 165, distance: 23.6
click at [111, 155] on input "Amount you want to send" at bounding box center [249, 160] width 320 height 15
type input "94,000"
click at [150, 230] on input "Memo for this transaction (Your recipient will see this)" at bounding box center [249, 226] width 320 height 15
type input "[PERSON_NAME] cash"
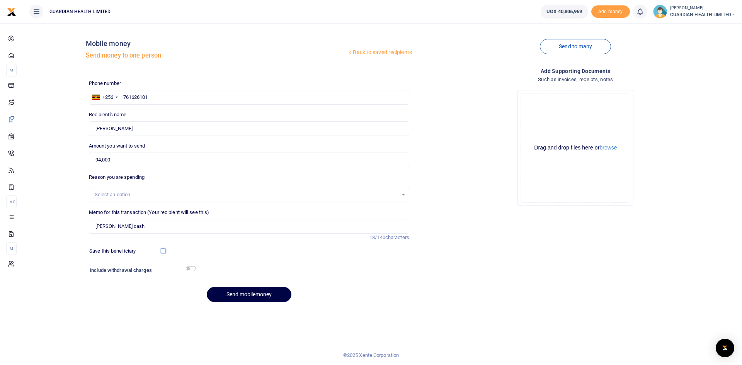
click at [163, 250] on input "checkbox" at bounding box center [163, 251] width 5 height 5
checkbox input "true"
click at [189, 268] on input "checkbox" at bounding box center [191, 268] width 10 height 5
checkbox input "true"
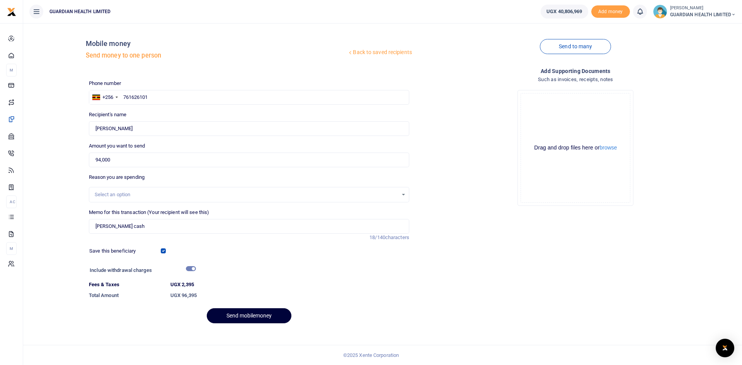
click at [250, 315] on button "Send mobilemoney" at bounding box center [249, 315] width 85 height 15
